Goal: Information Seeking & Learning: Learn about a topic

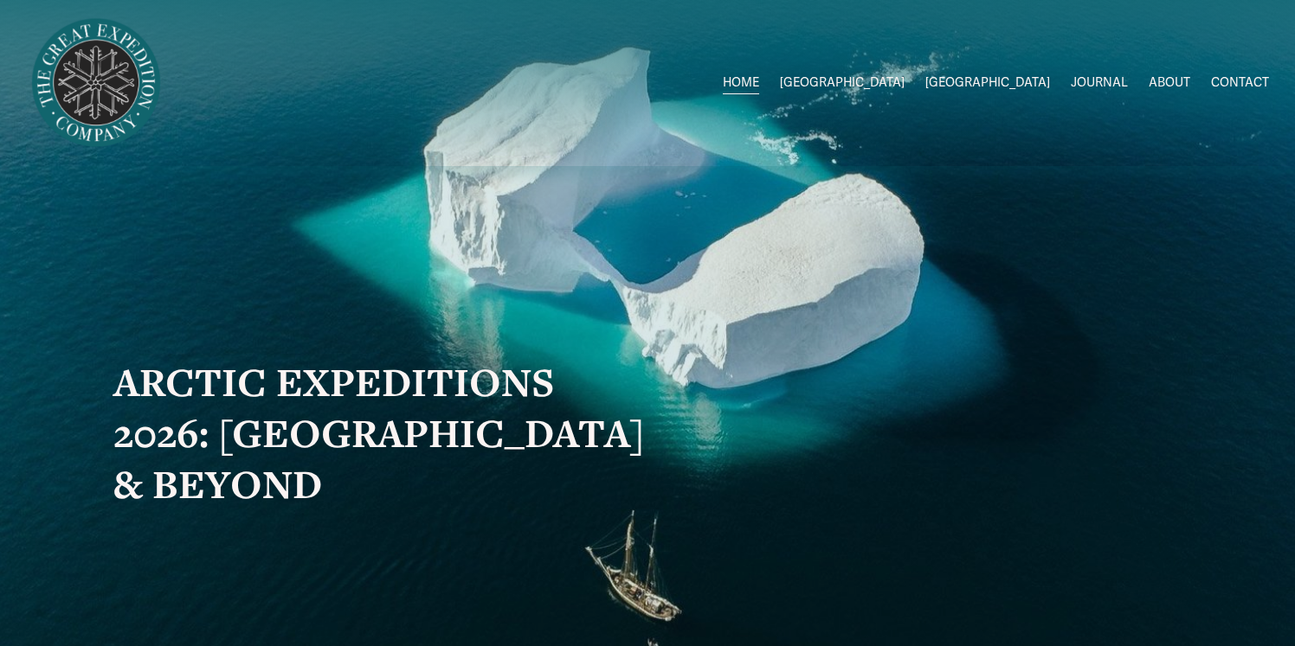
click at [0, 0] on span "2026 Expeditions" at bounding box center [0, 0] width 0 height 0
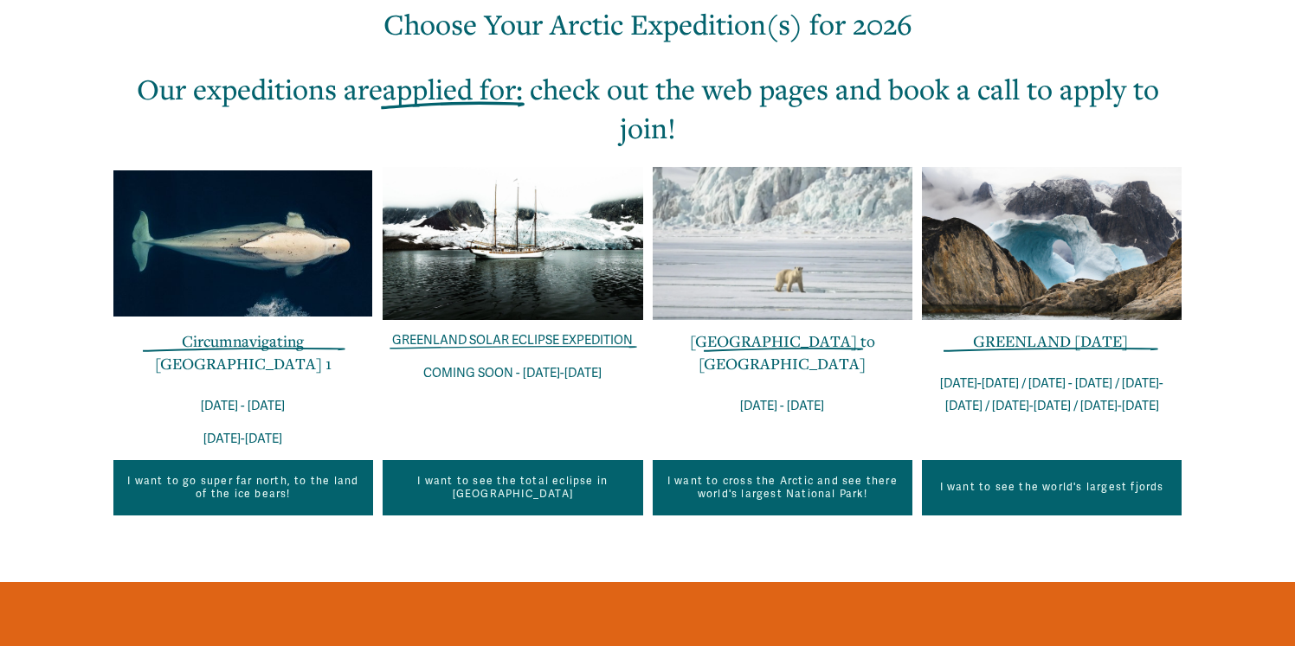
scroll to position [599, 0]
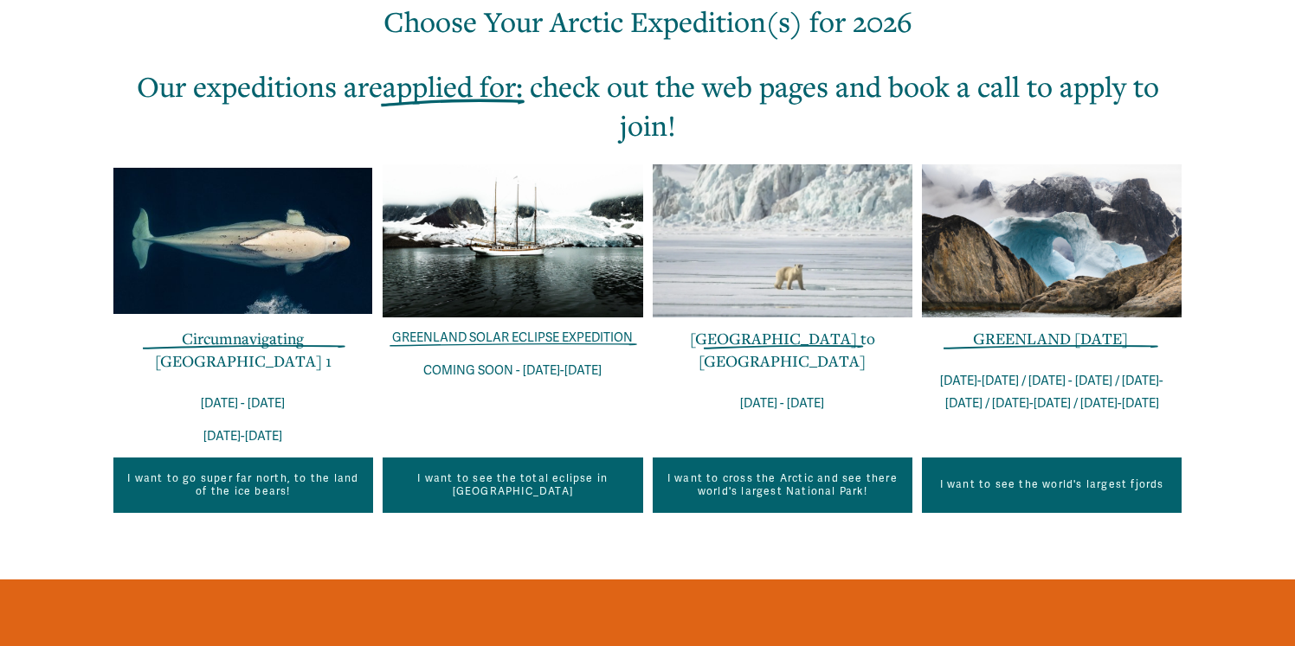
click at [227, 340] on link "Circumnavigating [GEOGRAPHIC_DATA] 1" at bounding box center [243, 349] width 177 height 43
